Goal: Check status: Check status

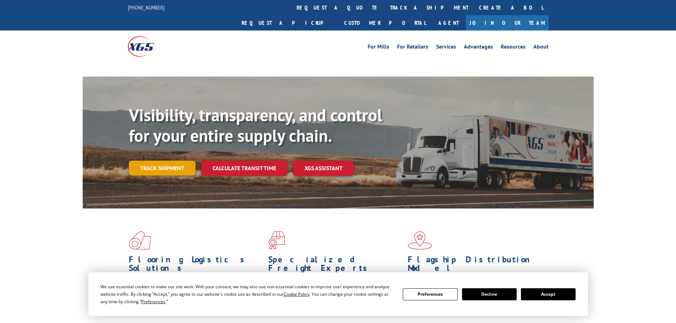
click at [129, 161] on link "Track shipment" at bounding box center [162, 168] width 67 height 15
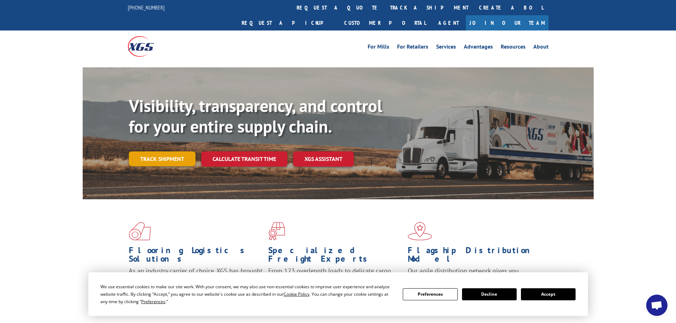
click at [140, 151] on link "Track shipment" at bounding box center [162, 158] width 67 height 15
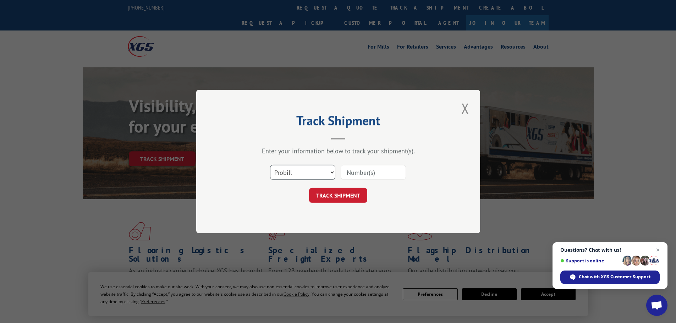
click at [303, 170] on select "Select category... Probill BOL PO" at bounding box center [302, 172] width 65 height 15
click at [270, 165] on select "Select category... Probill BOL PO" at bounding box center [302, 172] width 65 height 15
drag, startPoint x: 298, startPoint y: 171, endPoint x: 297, endPoint y: 179, distance: 8.6
click at [298, 173] on select "Select category... Probill BOL PO" at bounding box center [302, 172] width 65 height 15
select select "bol"
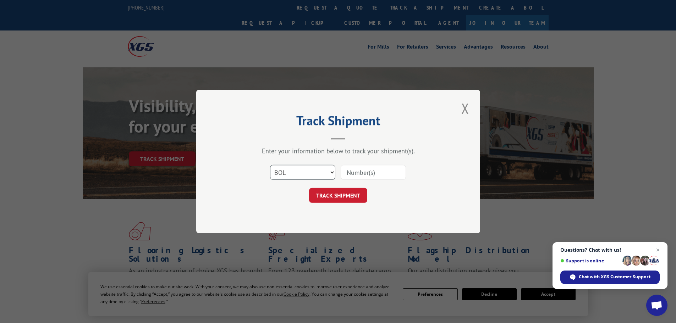
click at [270, 165] on select "Select category... Probill BOL PO" at bounding box center [302, 172] width 65 height 15
click at [380, 174] on input at bounding box center [373, 172] width 65 height 15
paste input "51188471"
type input "51188471"
click at [354, 191] on button "TRACK SHIPMENT" at bounding box center [338, 195] width 58 height 15
